Goal: Task Accomplishment & Management: Complete application form

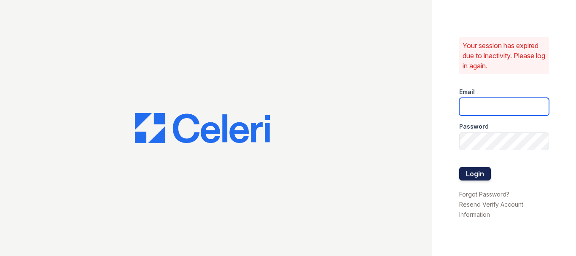
type input "theshoresleasing@dlhproperties.net"
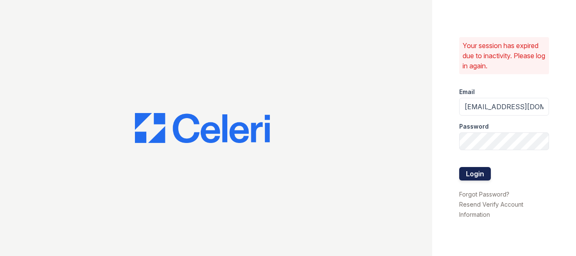
click at [485, 176] on button "Login" at bounding box center [476, 174] width 32 height 14
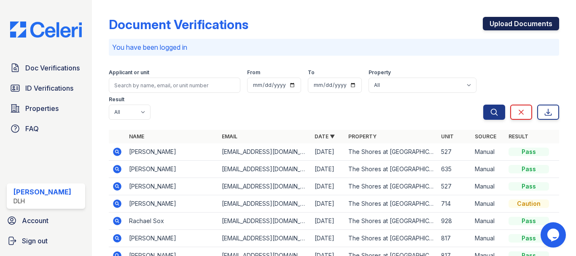
click at [508, 23] on link "Upload Documents" at bounding box center [521, 24] width 76 height 14
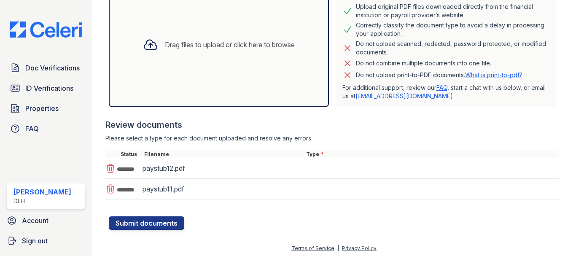
scroll to position [203, 0]
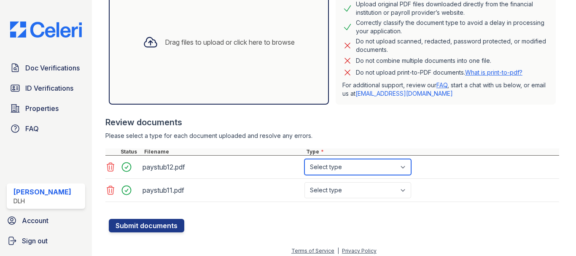
click at [346, 168] on select "Select type Paystub Bank Statement Offer Letter Tax Documents Benefit Award Let…" at bounding box center [358, 167] width 107 height 16
select select "paystub"
click at [305, 159] on select "Select type Paystub Bank Statement Offer Letter Tax Documents Benefit Award Let…" at bounding box center [358, 167] width 107 height 16
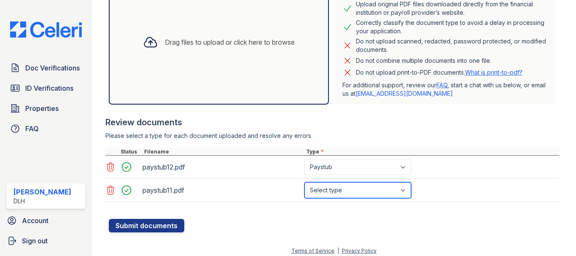
click at [326, 187] on select "Select type Paystub Bank Statement Offer Letter Tax Documents Benefit Award Let…" at bounding box center [358, 190] width 107 height 16
select select "paystub"
click at [305, 182] on select "Select type Paystub Bank Statement Offer Letter Tax Documents Benefit Award Let…" at bounding box center [358, 190] width 107 height 16
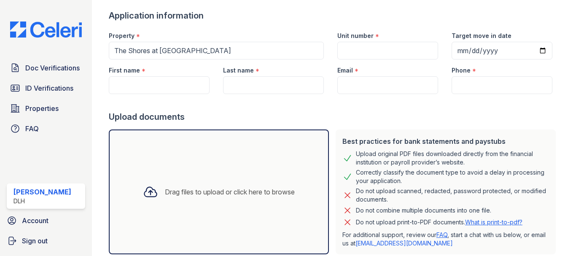
scroll to position [34, 0]
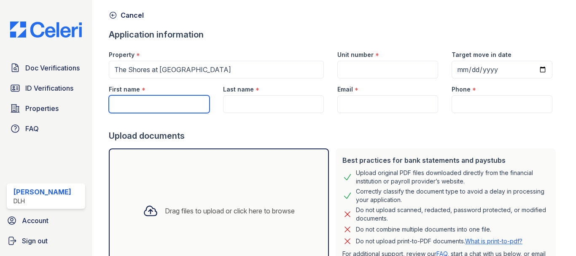
click at [133, 104] on input "First name" at bounding box center [159, 104] width 101 height 18
paste input "Dayshana"
type input "Dayshana"
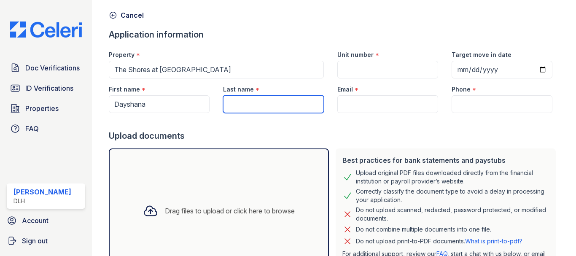
click at [240, 104] on input "Last name" at bounding box center [273, 104] width 101 height 18
click at [252, 106] on input "Last name" at bounding box center [273, 104] width 101 height 18
paste input "Miller"
type input "Miller"
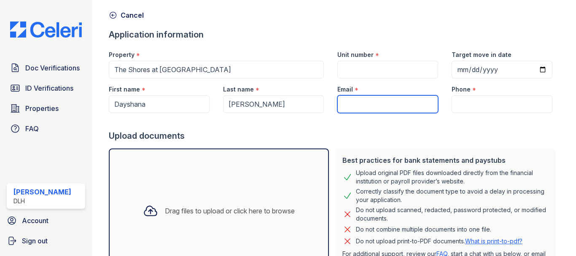
click at [357, 108] on input "Email" at bounding box center [388, 104] width 101 height 18
click at [349, 109] on input "Email" at bounding box center [388, 104] width 101 height 18
paste input "Dayshanamiller104@gmail.com"
type input "Dayshanamiller104@gmail.com"
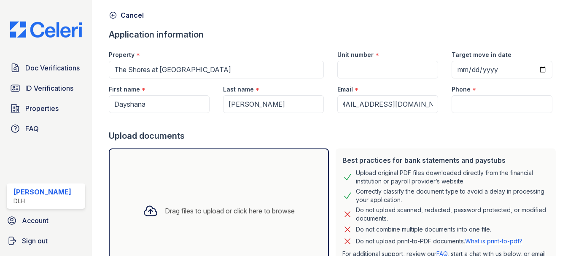
scroll to position [0, 0]
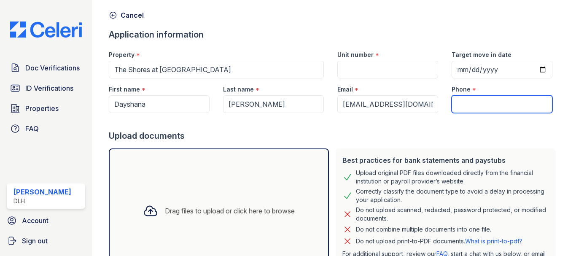
click at [466, 102] on input "Phone" at bounding box center [502, 104] width 101 height 18
paste input "(839) 246-8958"
type input "(839) 246-8958"
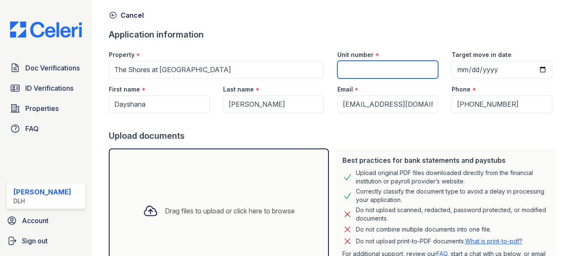
click at [363, 73] on input "Unit number" at bounding box center [388, 70] width 101 height 18
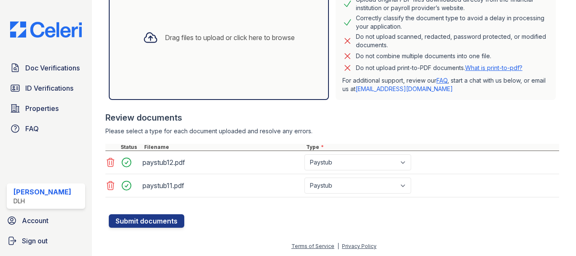
scroll to position [208, 0]
type input "431"
click at [152, 221] on button "Submit documents" at bounding box center [147, 221] width 76 height 14
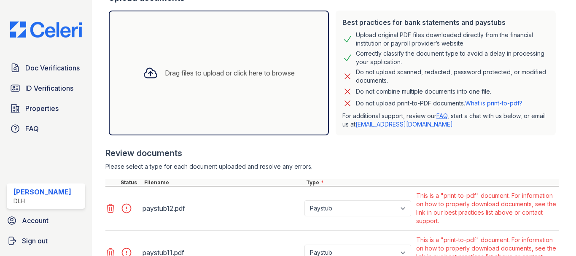
scroll to position [273, 0]
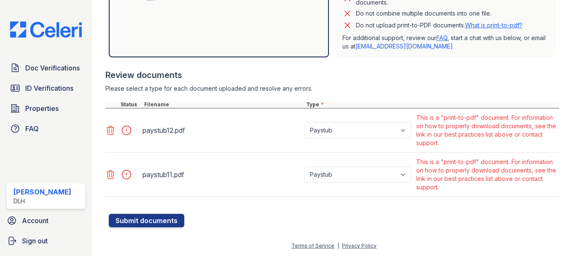
click at [116, 173] on link at bounding box center [112, 175] width 12 height 10
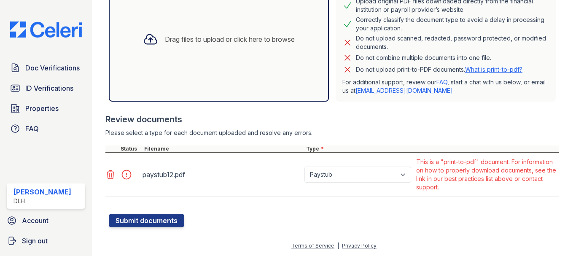
click at [111, 172] on icon at bounding box center [110, 174] width 7 height 8
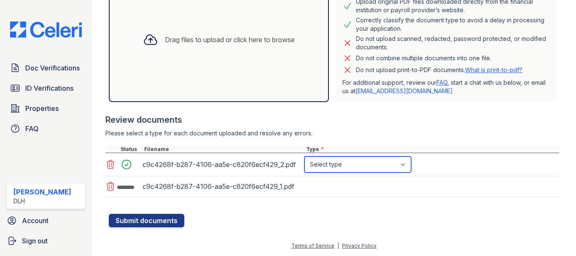
scroll to position [229, 0]
click at [363, 169] on select "Select type Paystub Bank Statement Offer Letter Tax Documents Benefit Award Let…" at bounding box center [358, 165] width 107 height 16
select select "paystub"
click at [305, 156] on select "Select type Paystub Bank Statement Offer Letter Tax Documents Benefit Award Let…" at bounding box center [358, 164] width 107 height 16
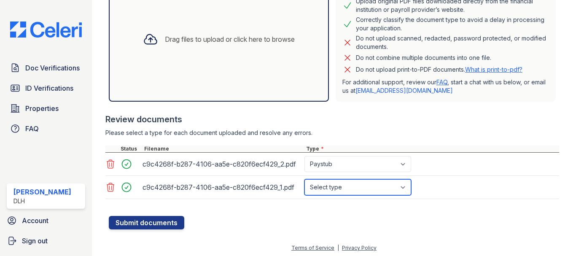
click at [354, 189] on select "Select type Paystub Bank Statement Offer Letter Tax Documents Benefit Award Let…" at bounding box center [358, 187] width 107 height 16
select select "paystub"
click at [305, 179] on select "Select type Paystub Bank Statement Offer Letter Tax Documents Benefit Award Let…" at bounding box center [358, 187] width 107 height 16
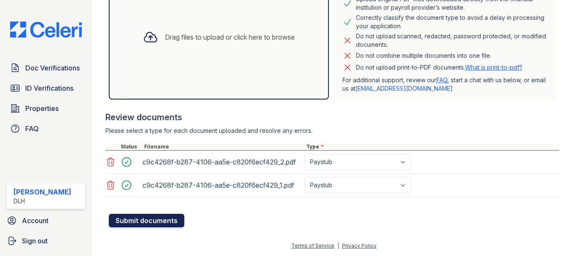
click at [119, 219] on button "Submit documents" at bounding box center [147, 221] width 76 height 14
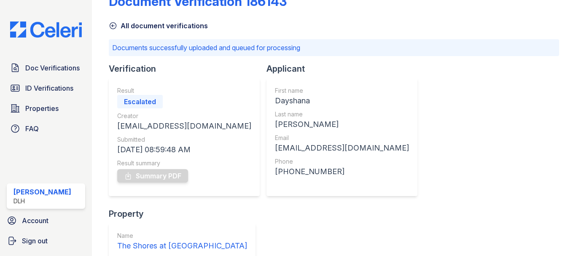
scroll to position [103, 0]
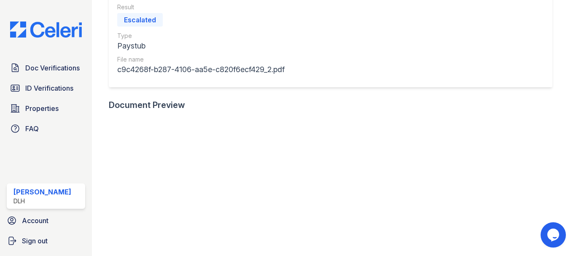
scroll to position [32, 0]
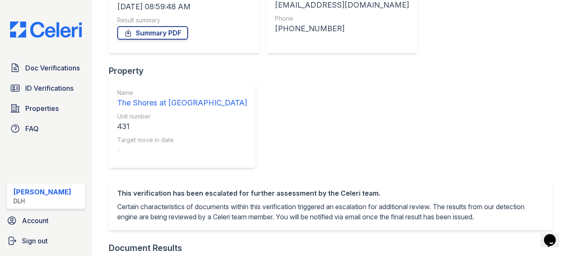
scroll to position [152, 0]
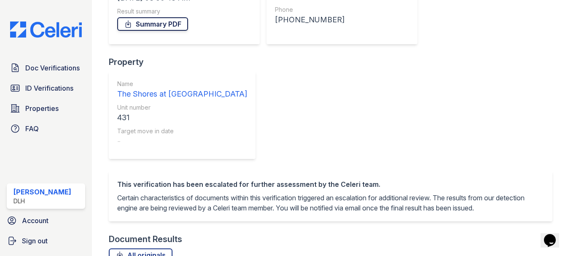
click at [152, 22] on link "Summary PDF" at bounding box center [152, 24] width 71 height 14
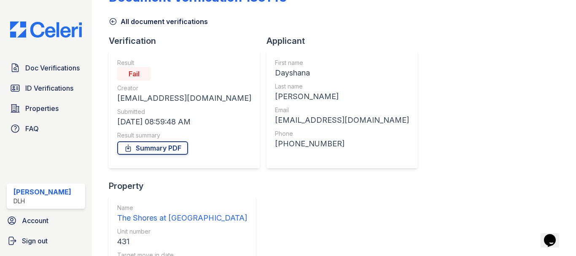
scroll to position [25, 0]
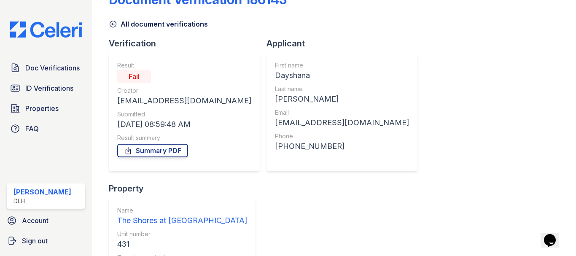
click at [49, 34] on img at bounding box center [45, 30] width 85 height 16
